Goal: Communication & Community: Answer question/provide support

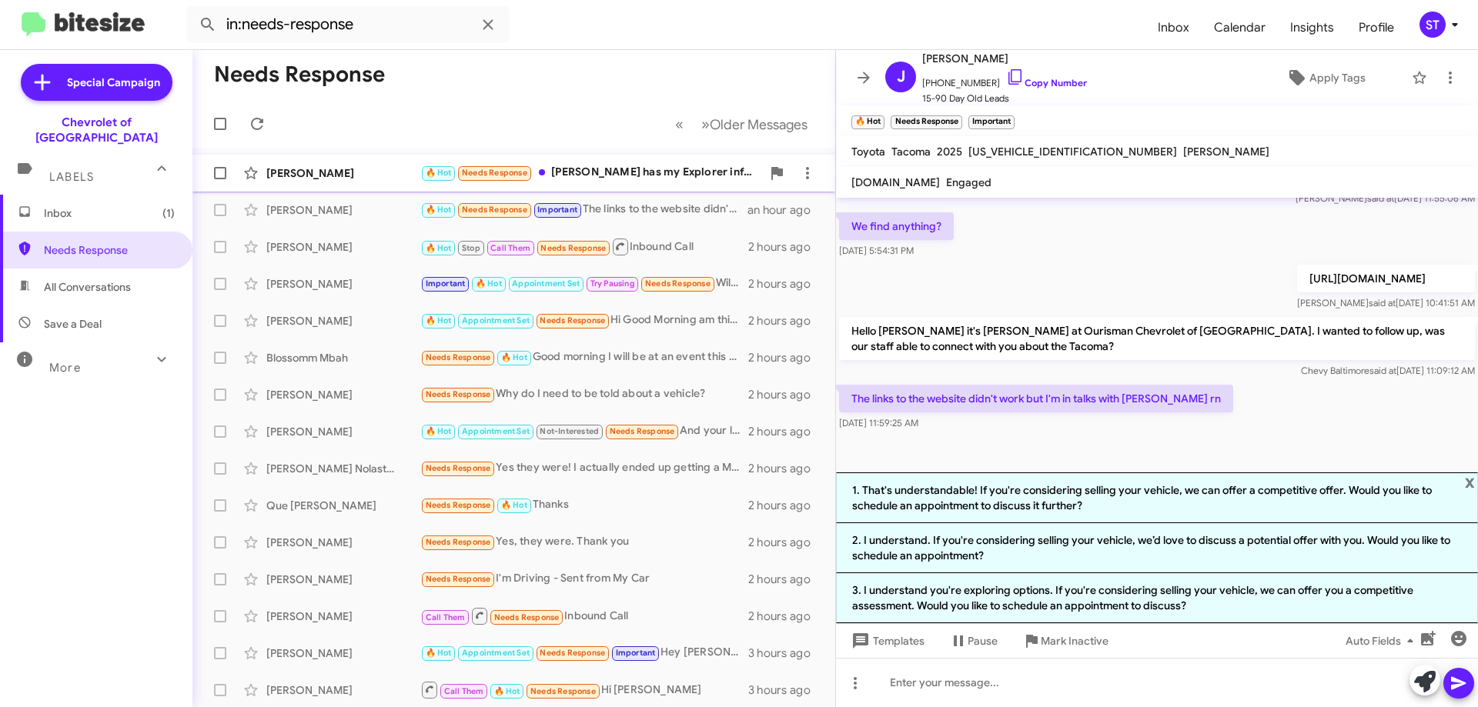
click at [593, 170] on div "🔥 Hot Needs Response Buddy has my Explorer information" at bounding box center [590, 173] width 341 height 18
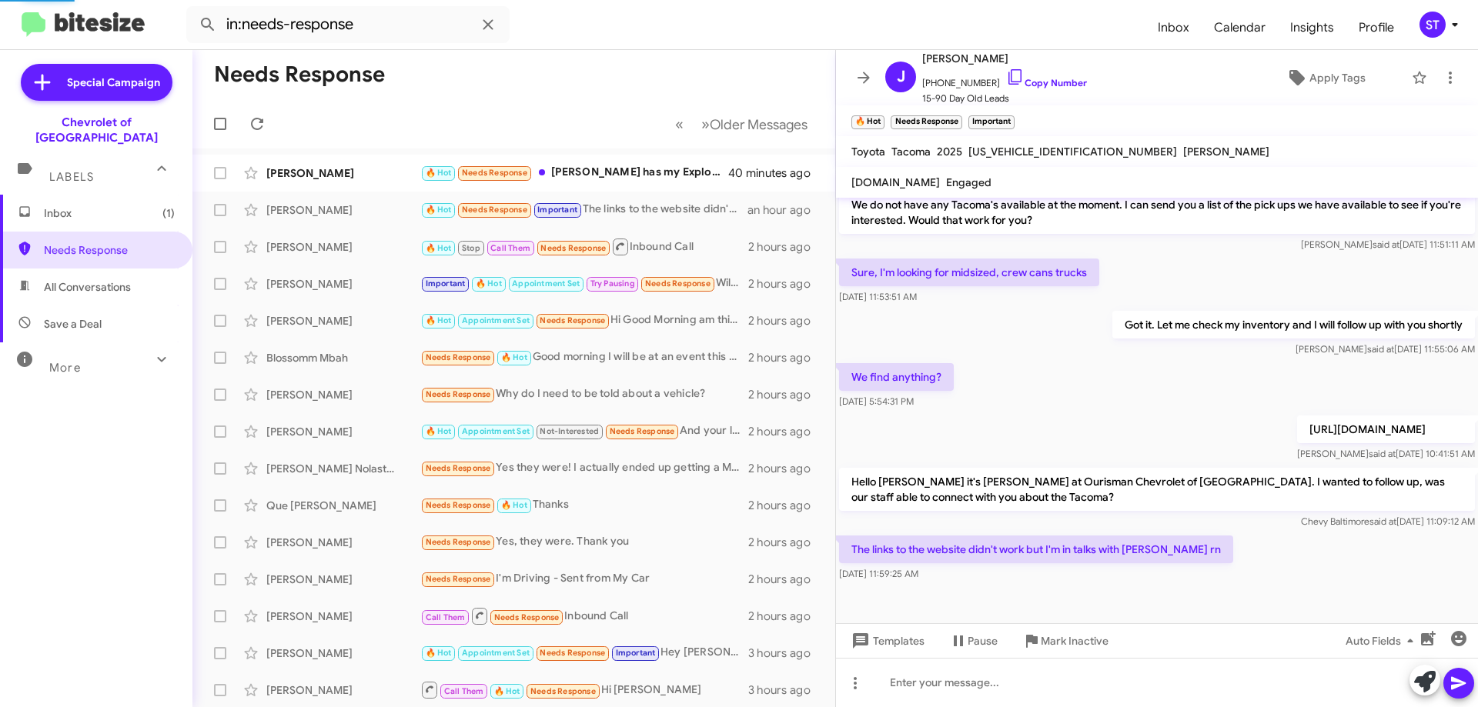
scroll to position [296, 0]
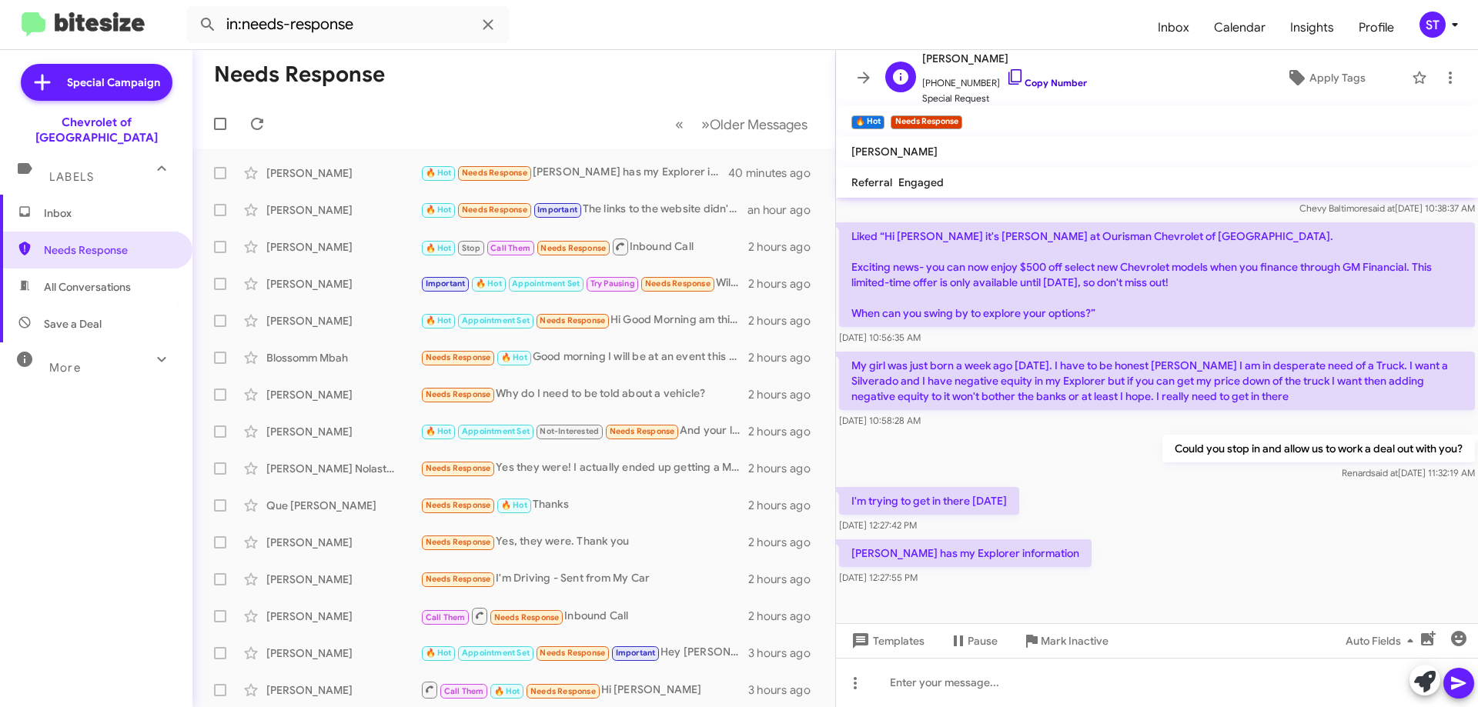
click at [1006, 76] on icon at bounding box center [1015, 77] width 18 height 18
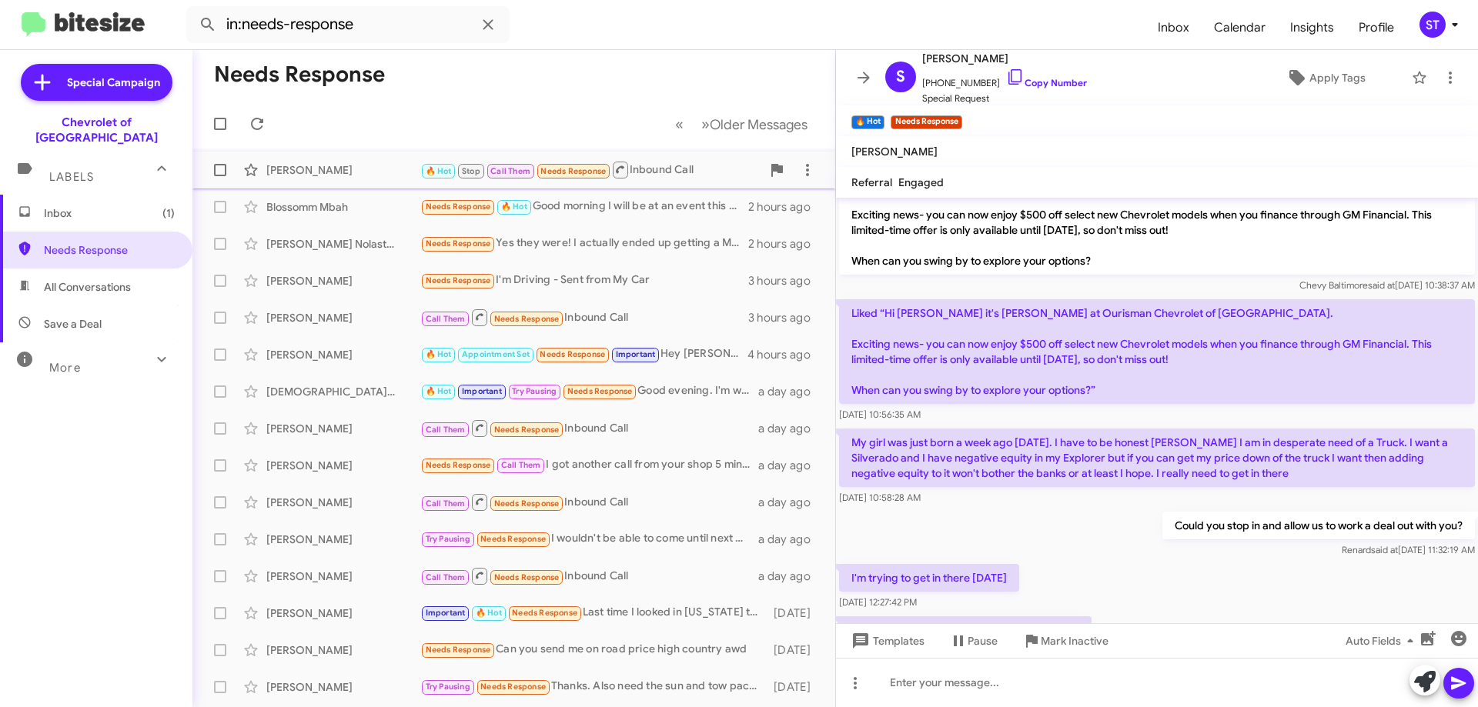
scroll to position [0, 0]
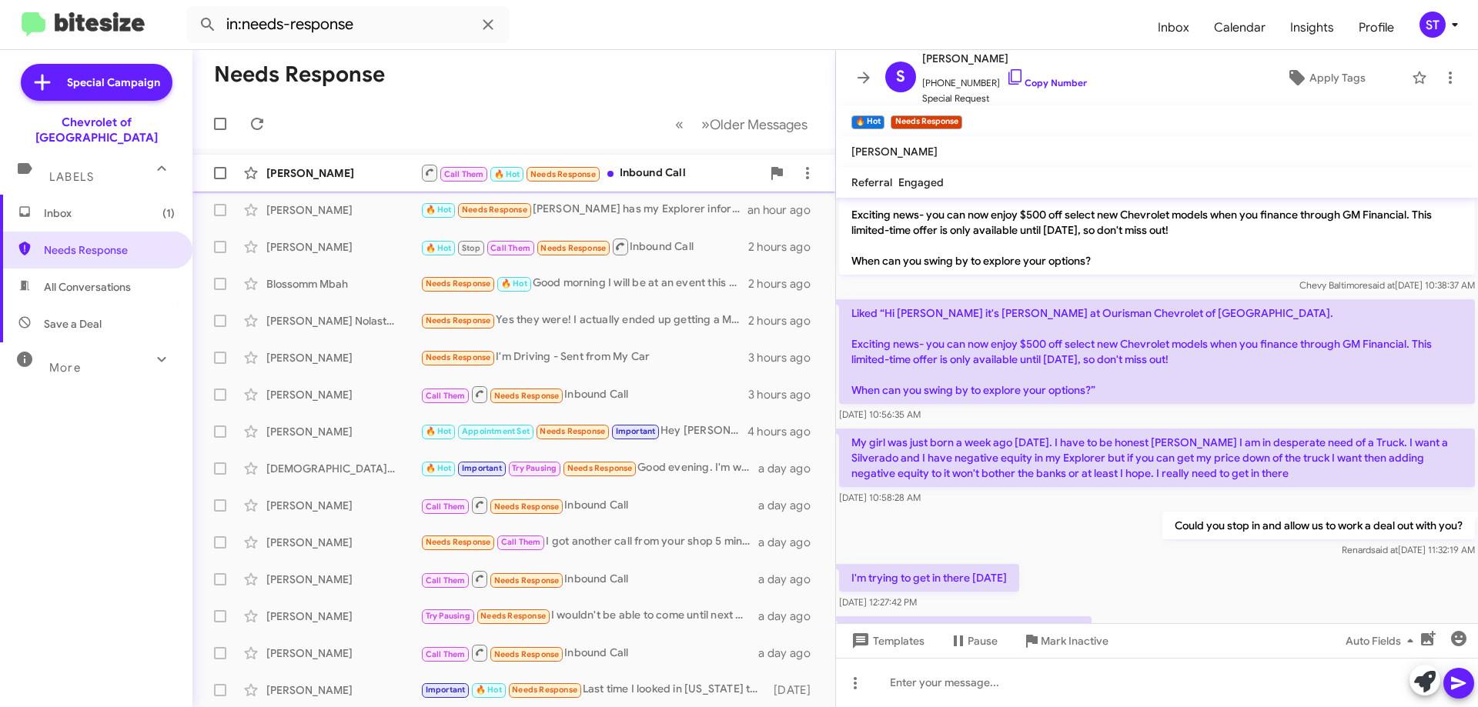
drag, startPoint x: 383, startPoint y: 160, endPoint x: 383, endPoint y: 172, distance: 12.3
click at [383, 167] on div "Vamsi Aravelly Call Them 🔥 Hot Needs Response Inbound Call 26 minutes ago" at bounding box center [514, 173] width 618 height 31
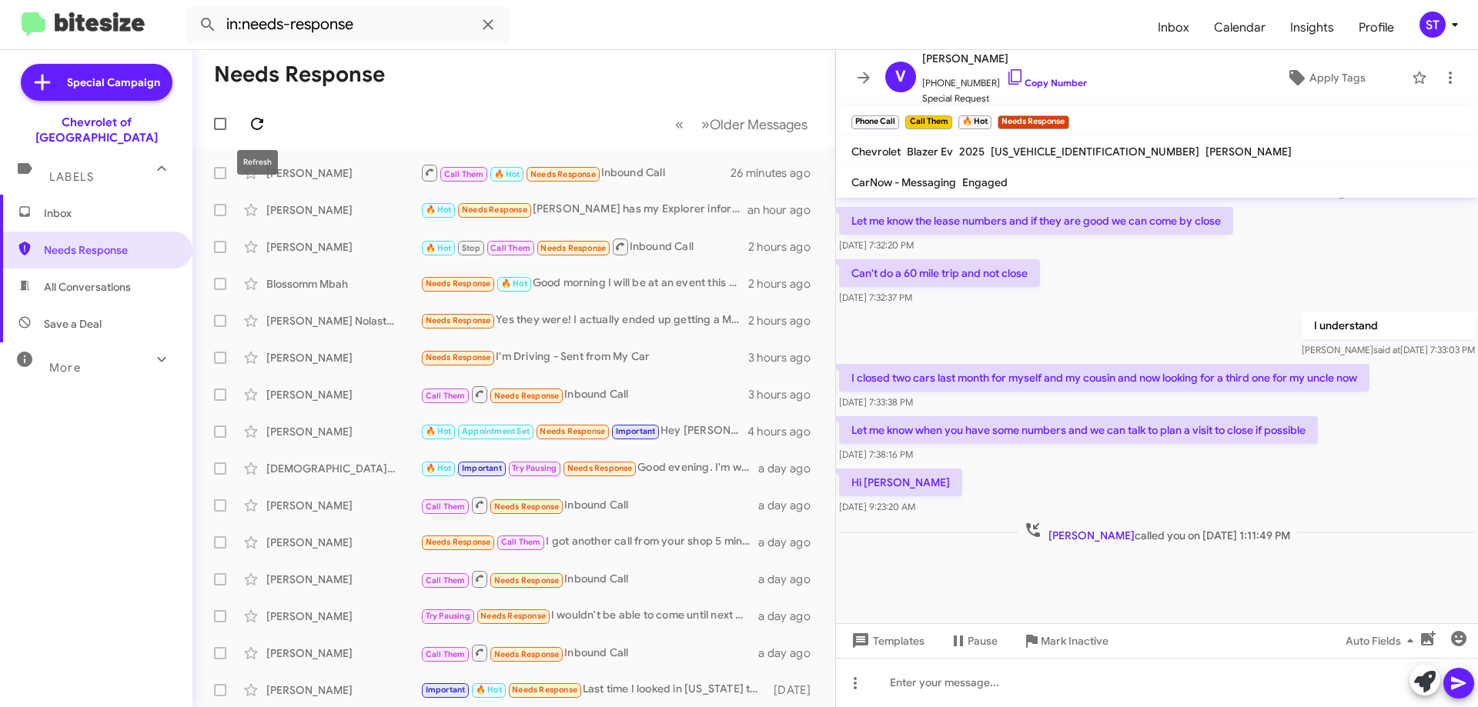
click at [251, 131] on icon at bounding box center [257, 124] width 18 height 18
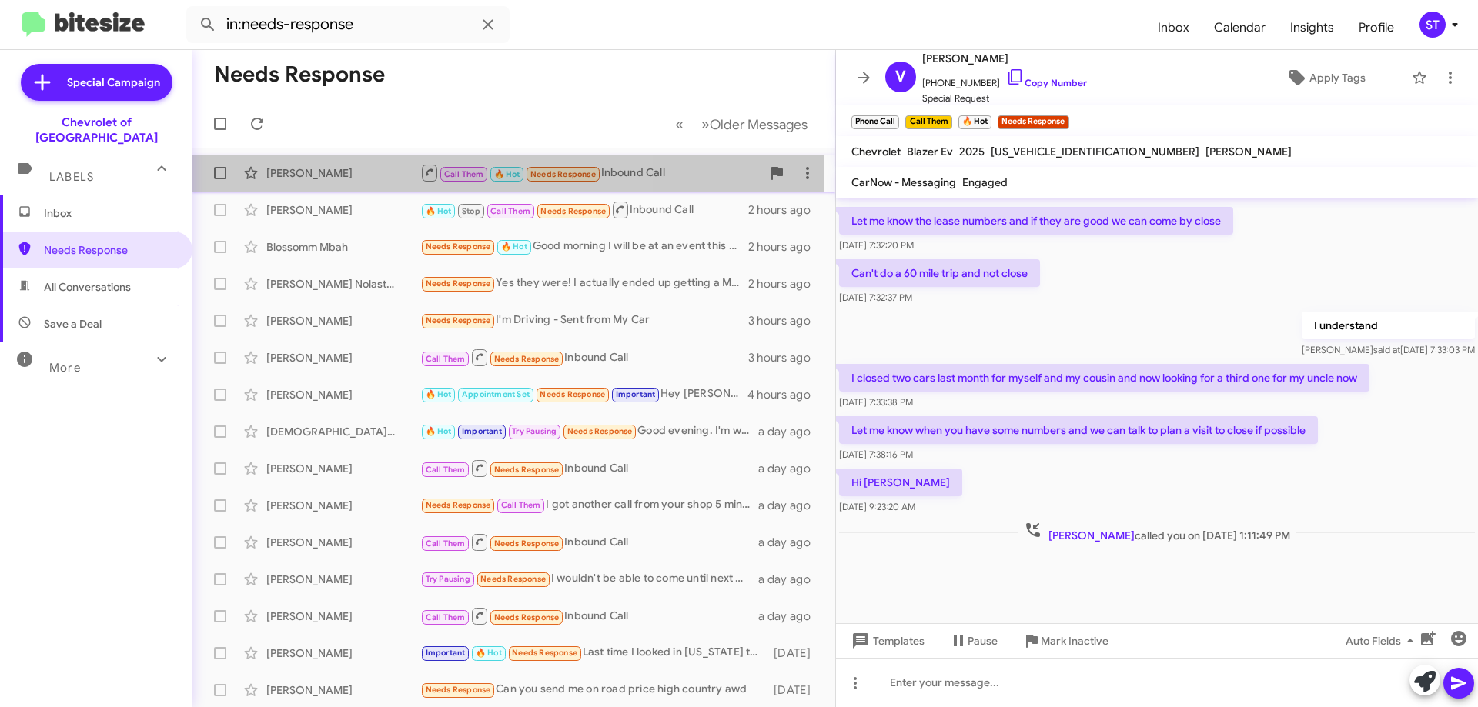
click at [348, 170] on div "[PERSON_NAME]" at bounding box center [343, 172] width 154 height 15
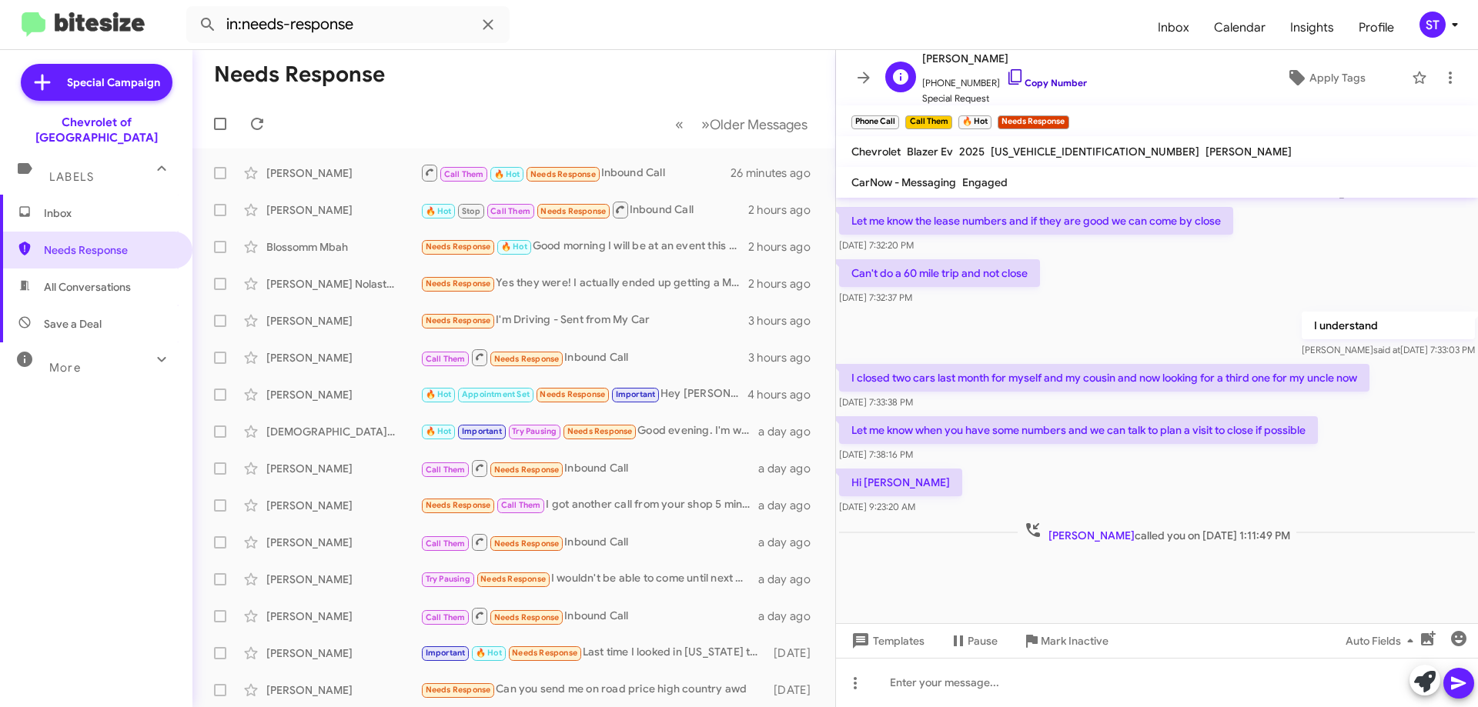
click at [1006, 80] on icon at bounding box center [1015, 77] width 18 height 18
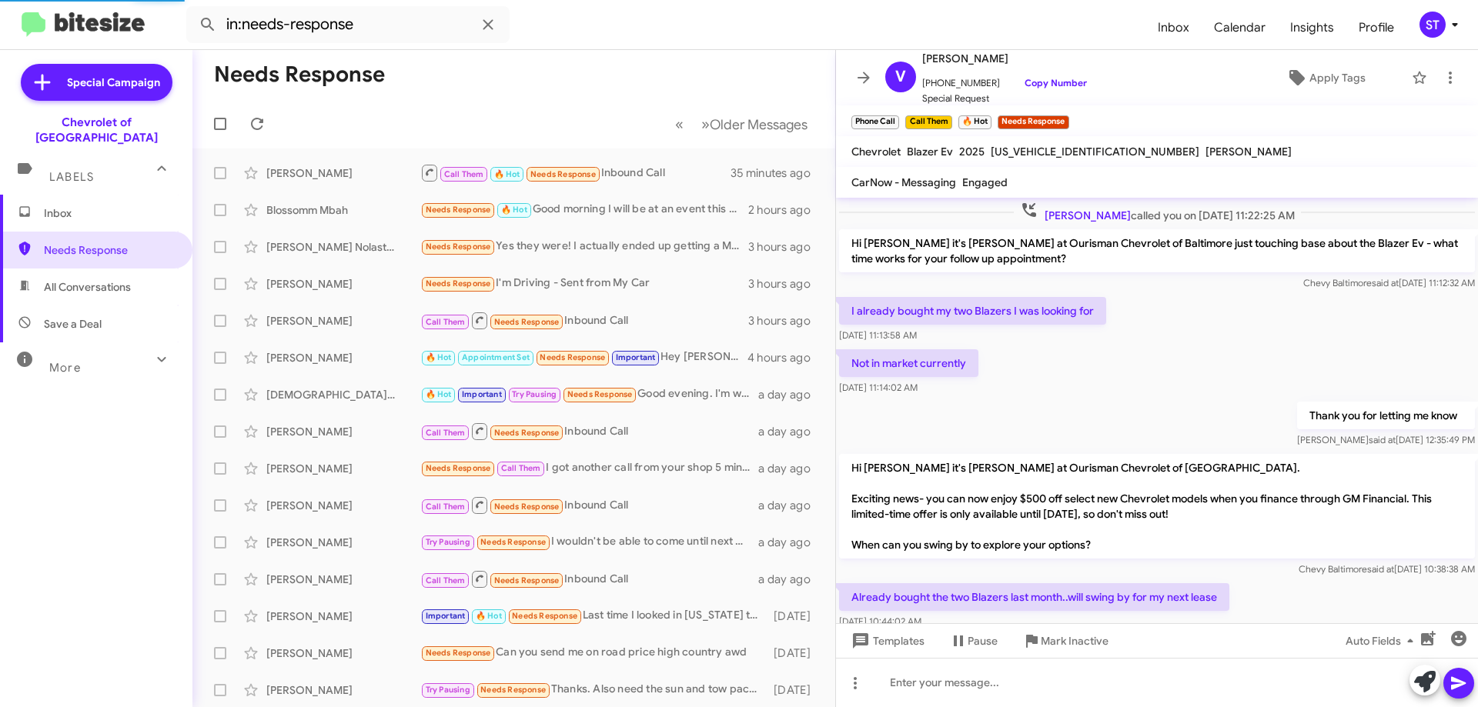
scroll to position [727, 0]
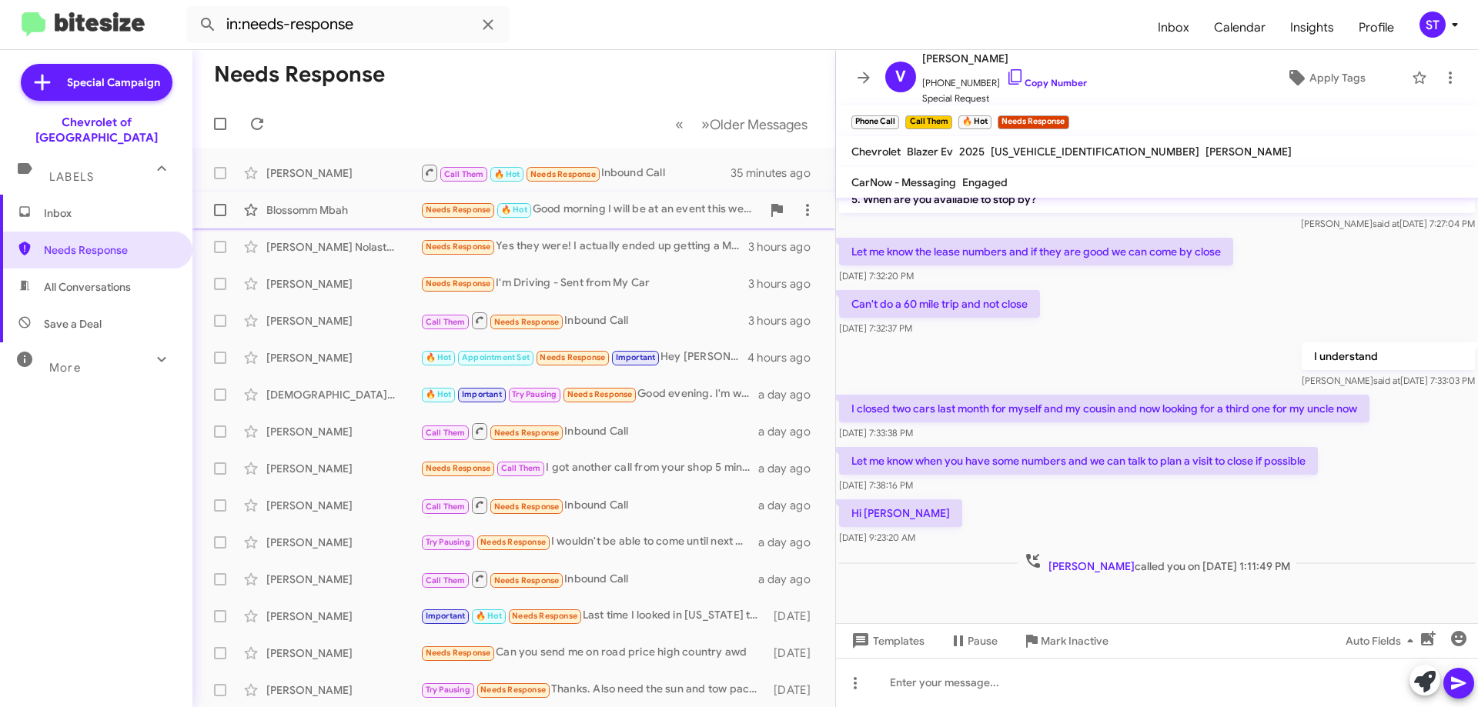
click at [580, 209] on div "Needs Response 🔥 Hot Good morning I will be at an event this weekend but I can …" at bounding box center [590, 210] width 341 height 18
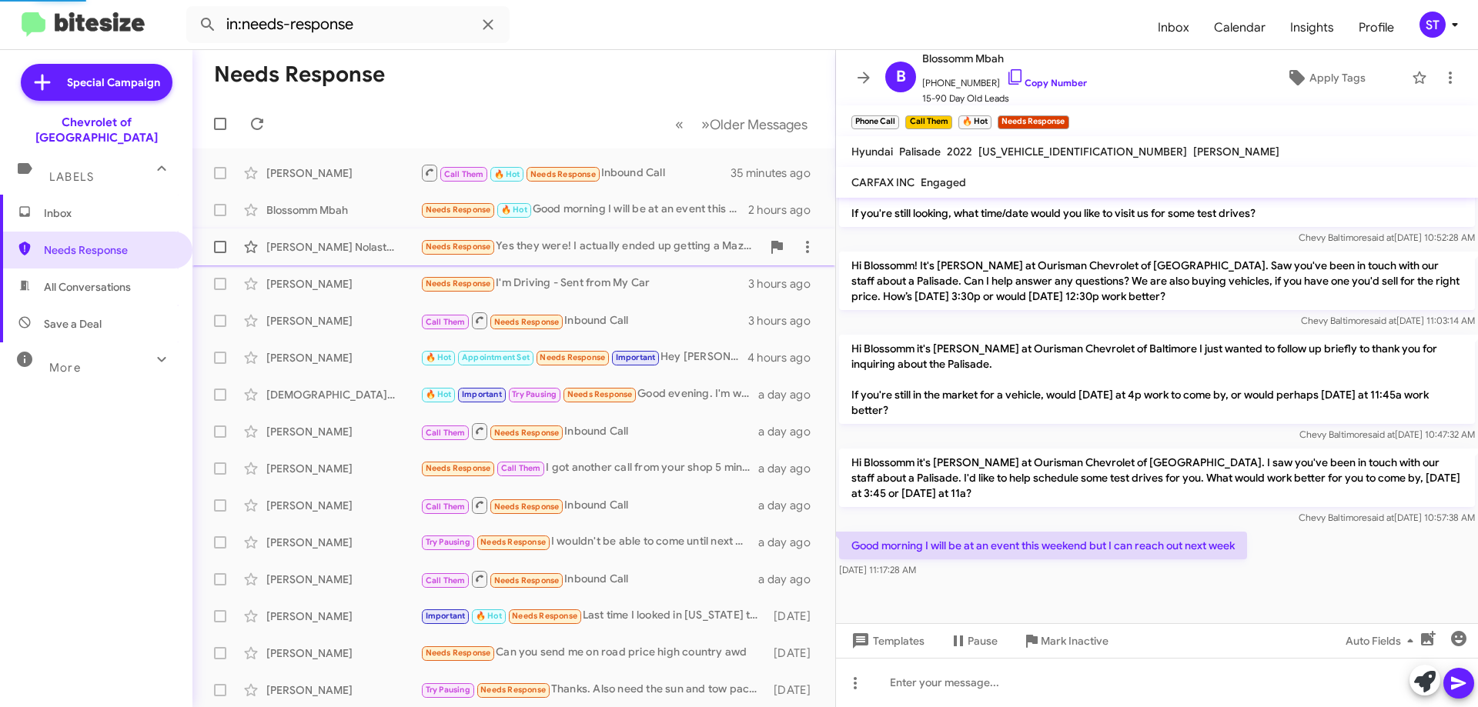
scroll to position [747, 0]
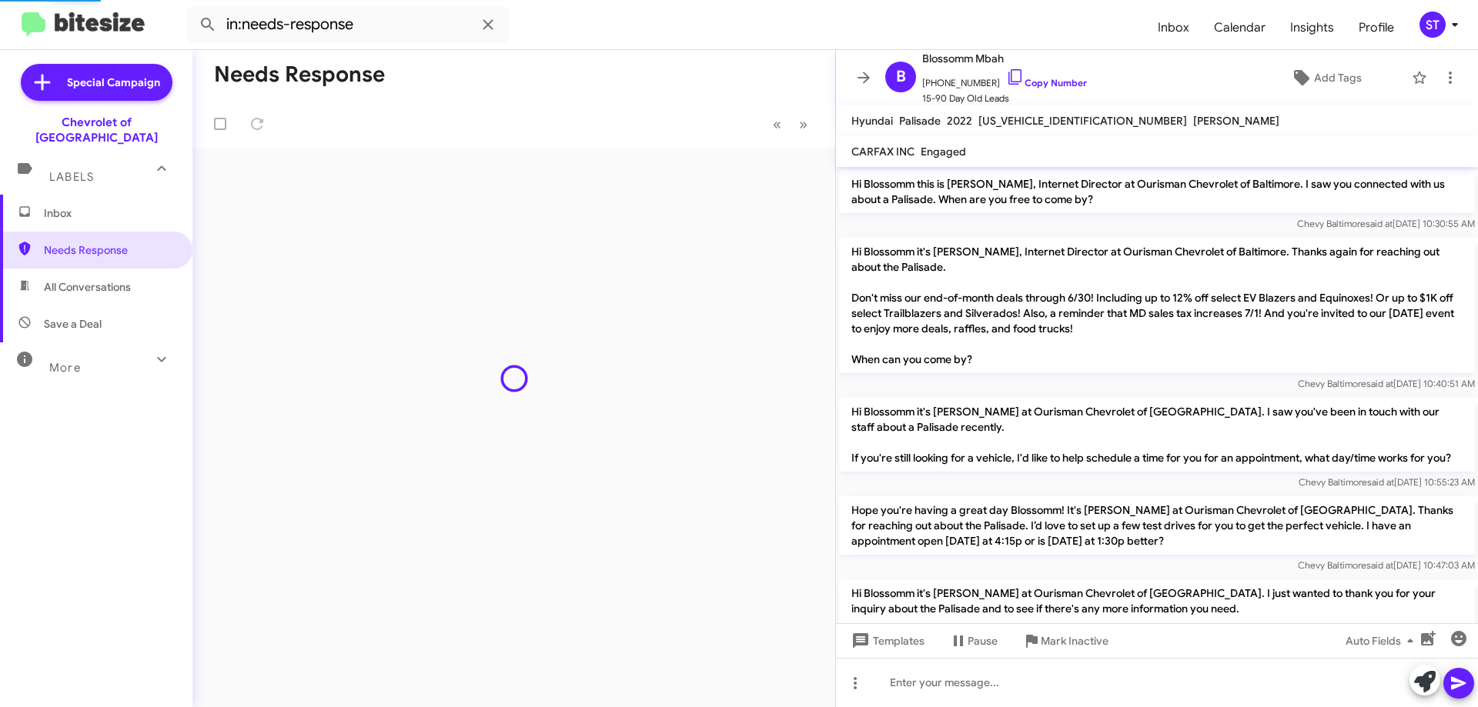
scroll to position [716, 0]
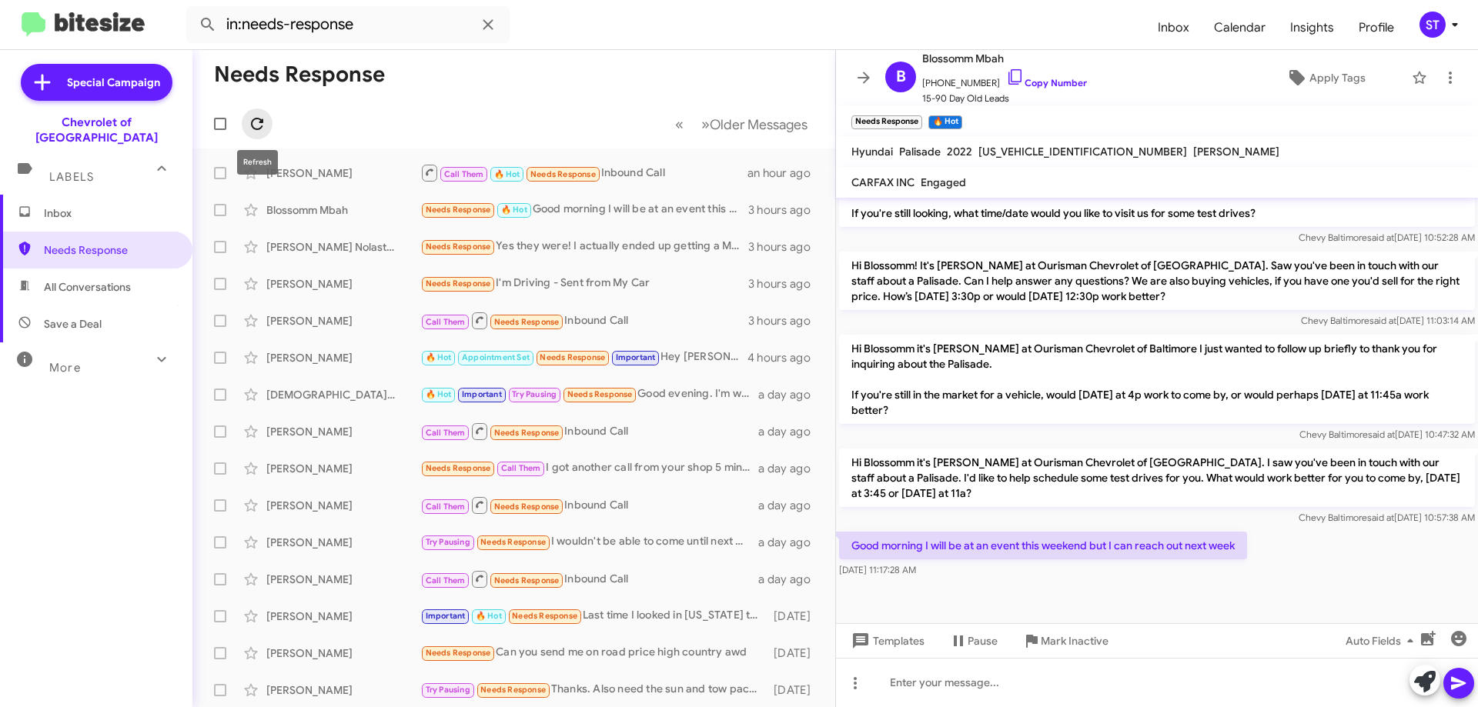
click at [262, 136] on button at bounding box center [257, 124] width 31 height 31
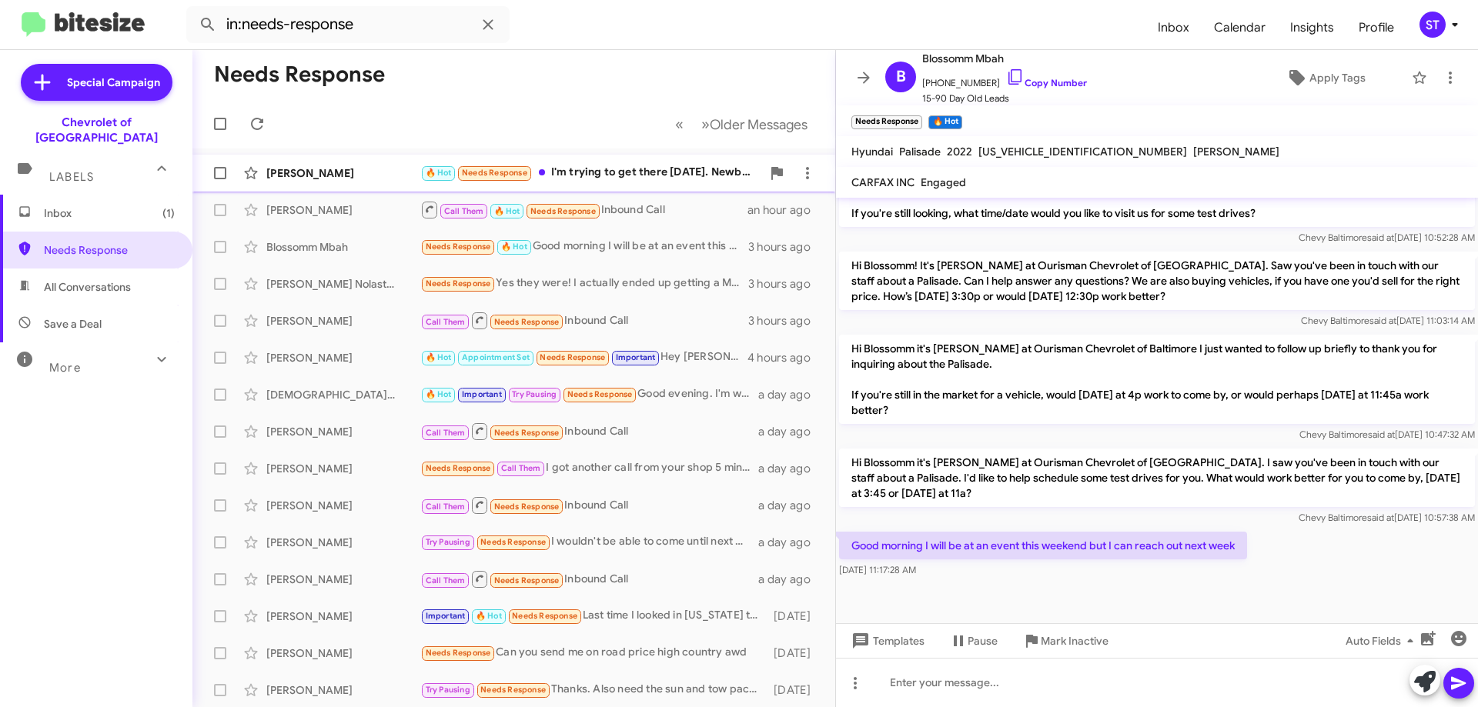
click at [606, 176] on div "🔥 Hot Needs Response I'm trying to get there [DATE]. Newborn here and a [DEMOGR…" at bounding box center [590, 173] width 341 height 18
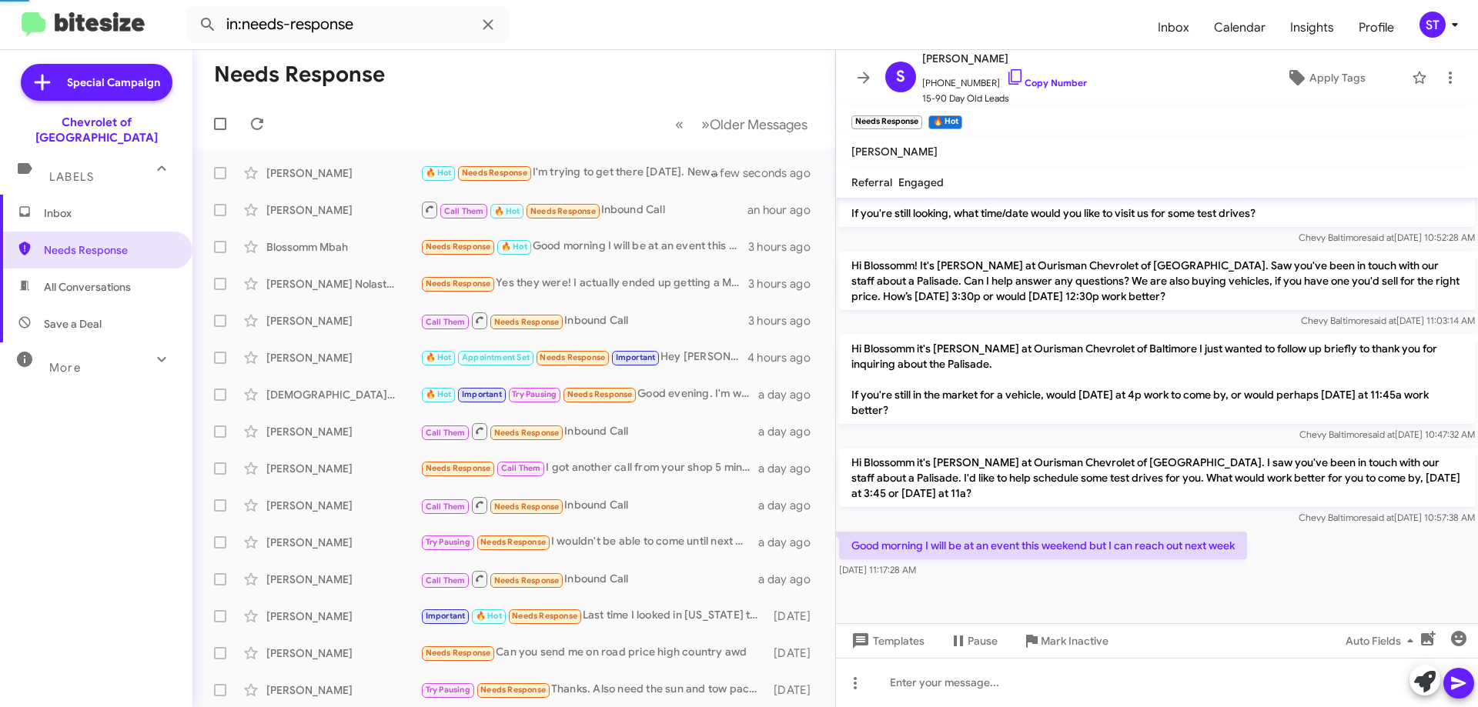
scroll to position [408, 0]
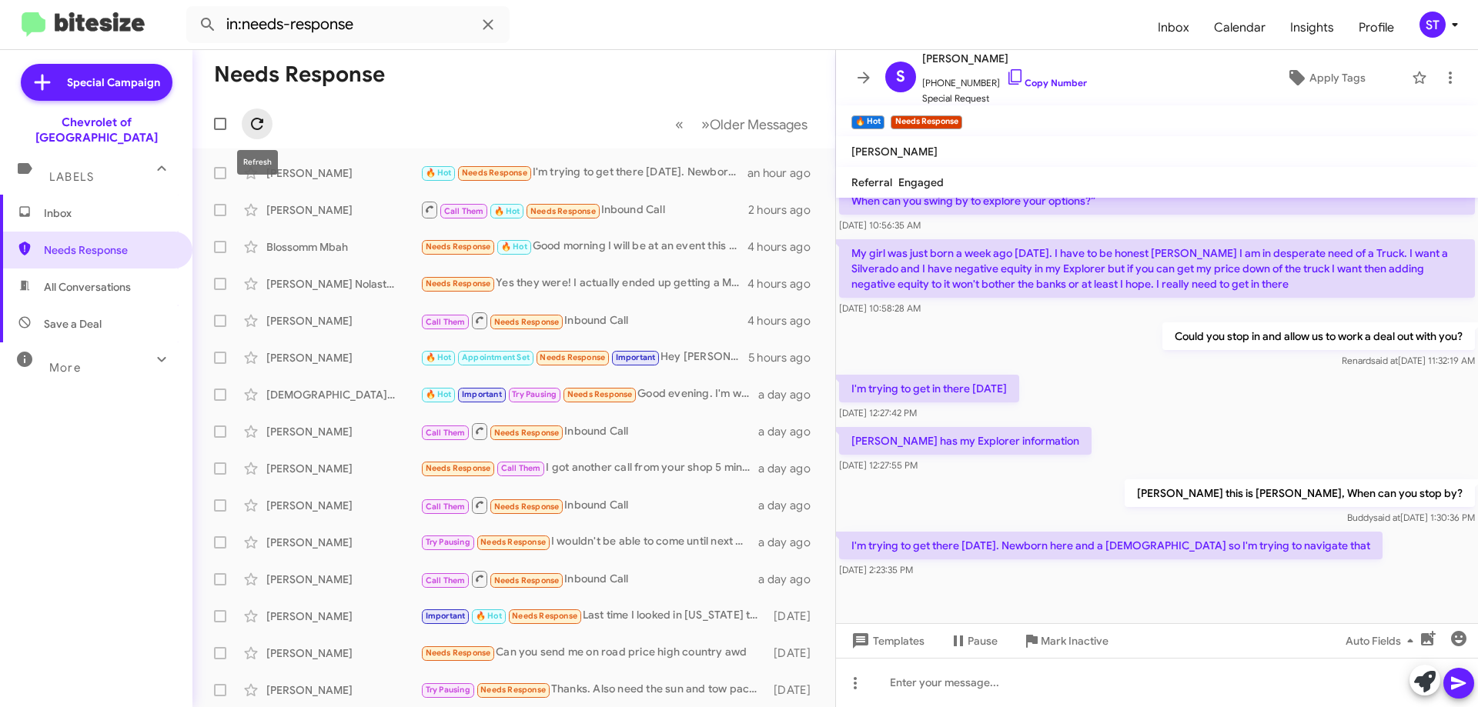
click at [260, 125] on icon at bounding box center [257, 124] width 18 height 18
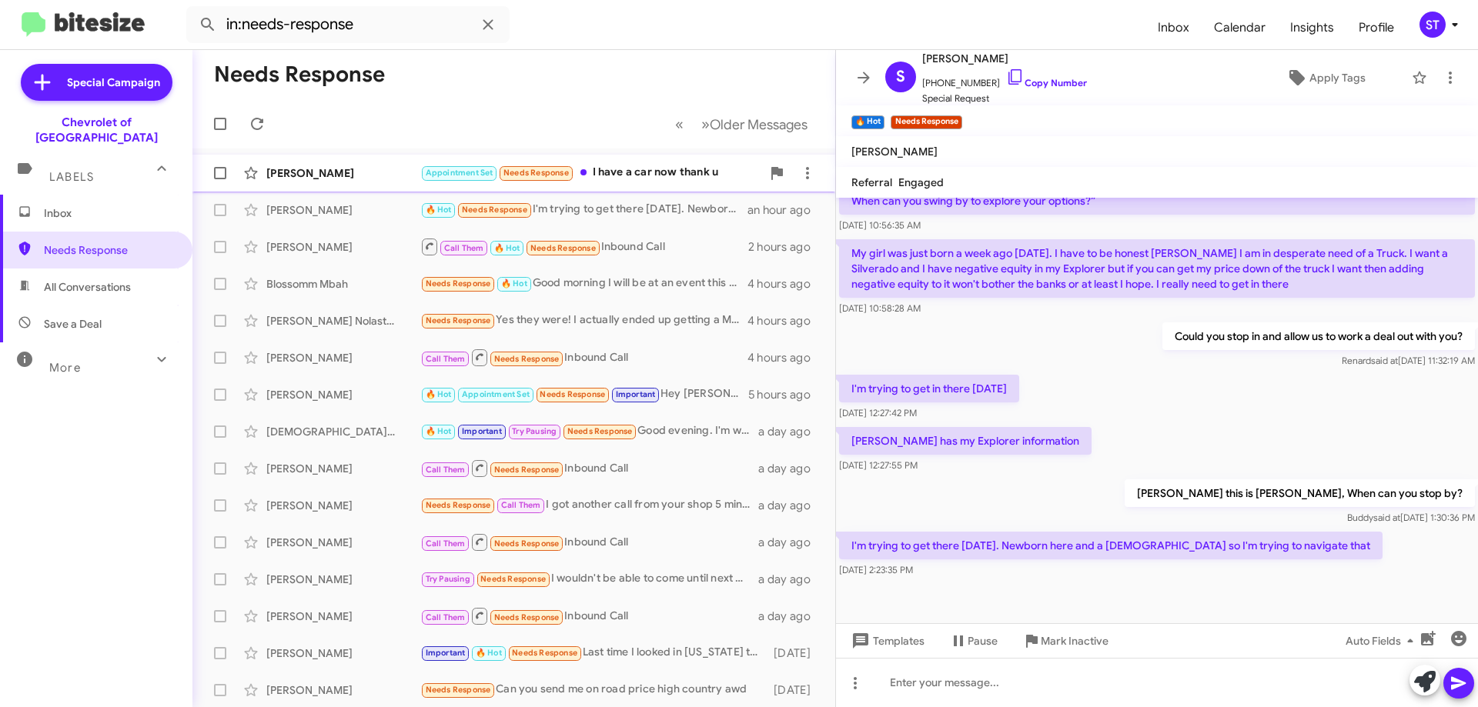
click at [659, 178] on div "Appointment Set Needs Response I have a car now thank u" at bounding box center [590, 173] width 341 height 18
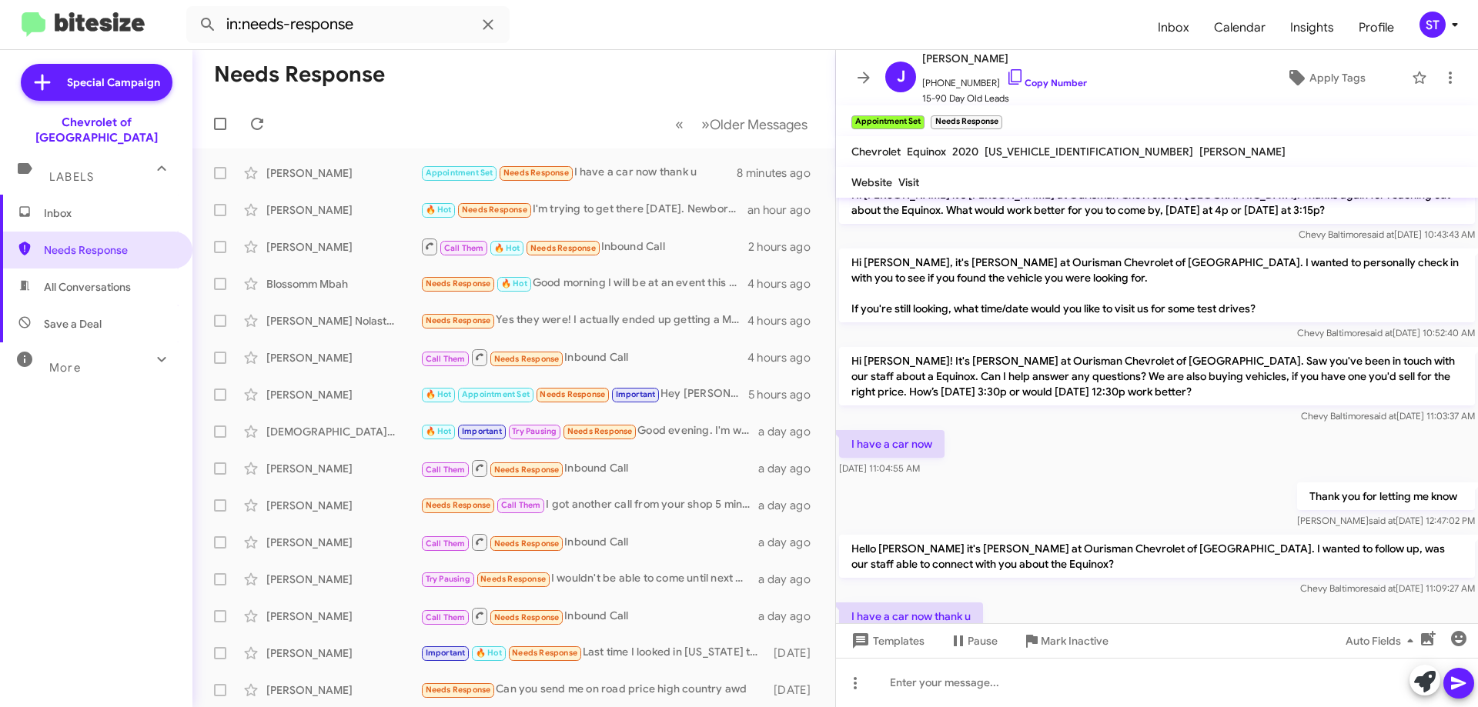
scroll to position [660, 0]
